Goal: Task Accomplishment & Management: Manage account settings

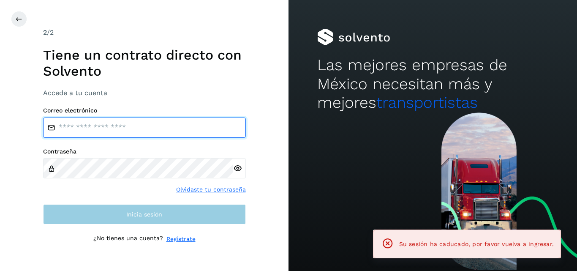
type input "**********"
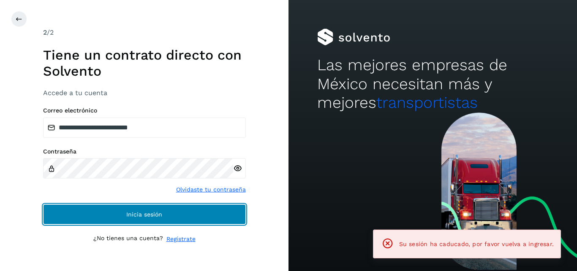
click at [139, 215] on span "Inicia sesión" at bounding box center [144, 214] width 36 height 6
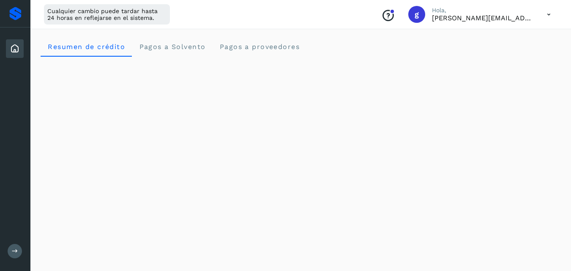
click at [548, 16] on icon at bounding box center [548, 14] width 17 height 17
click at [517, 39] on div "Documentación" at bounding box center [506, 38] width 101 height 16
